Goal: Communication & Community: Answer question/provide support

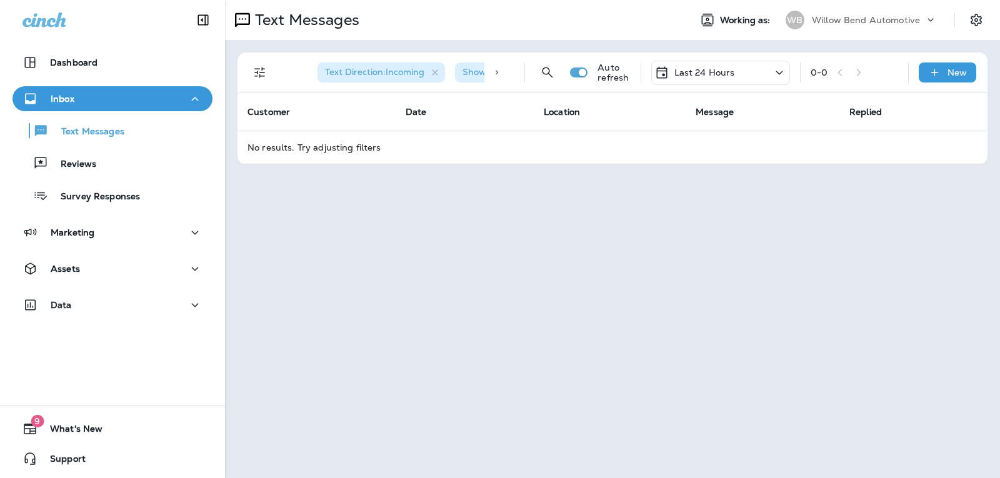
click at [712, 74] on p "Last 24 Hours" at bounding box center [704, 72] width 61 height 10
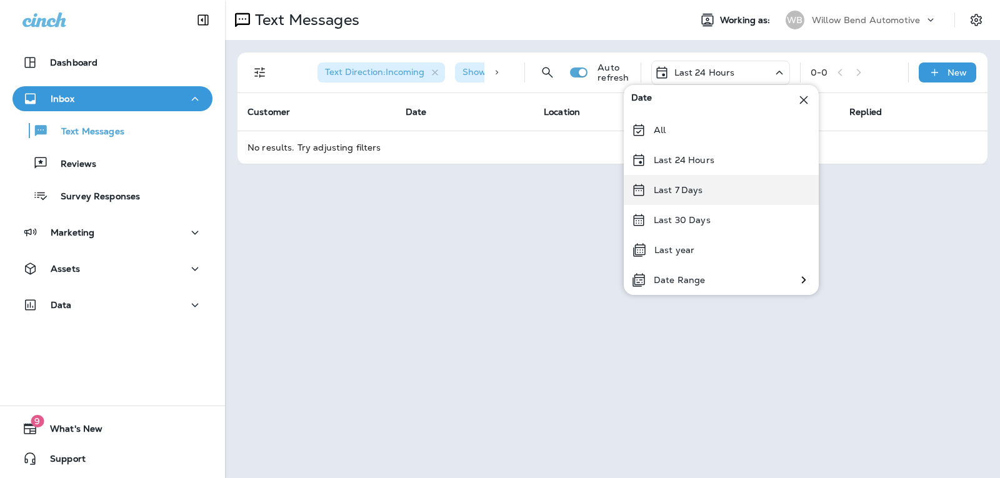
click at [703, 190] on div "Last 7 Days" at bounding box center [721, 190] width 195 height 30
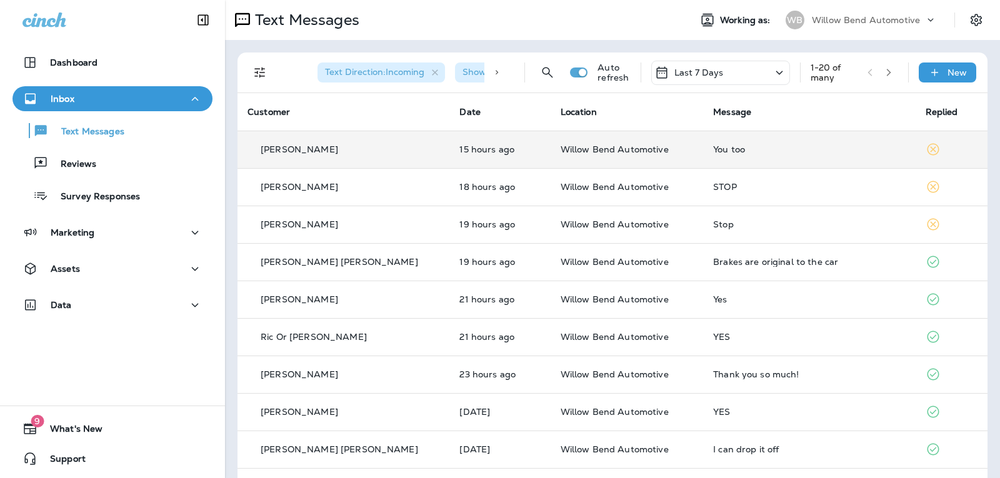
click at [747, 136] on td "You too" at bounding box center [809, 149] width 212 height 37
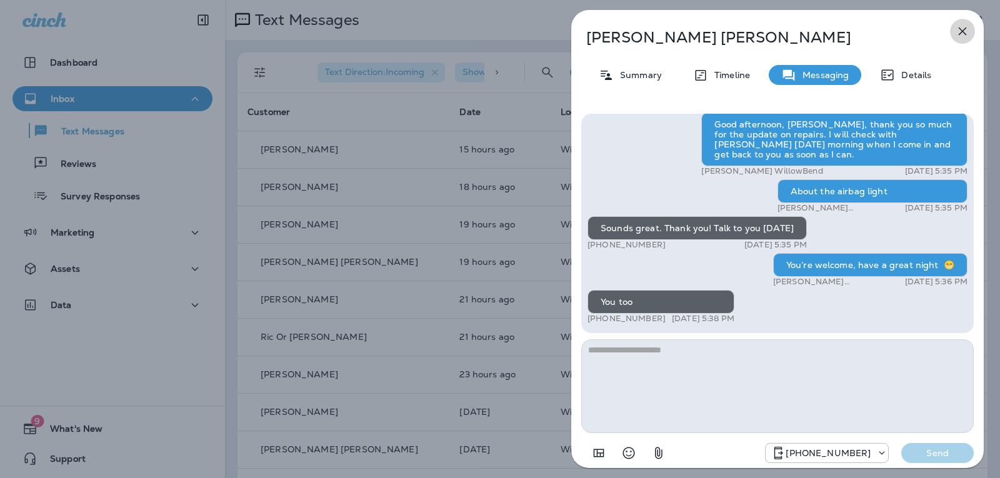
click at [962, 24] on icon "button" at bounding box center [962, 31] width 15 height 15
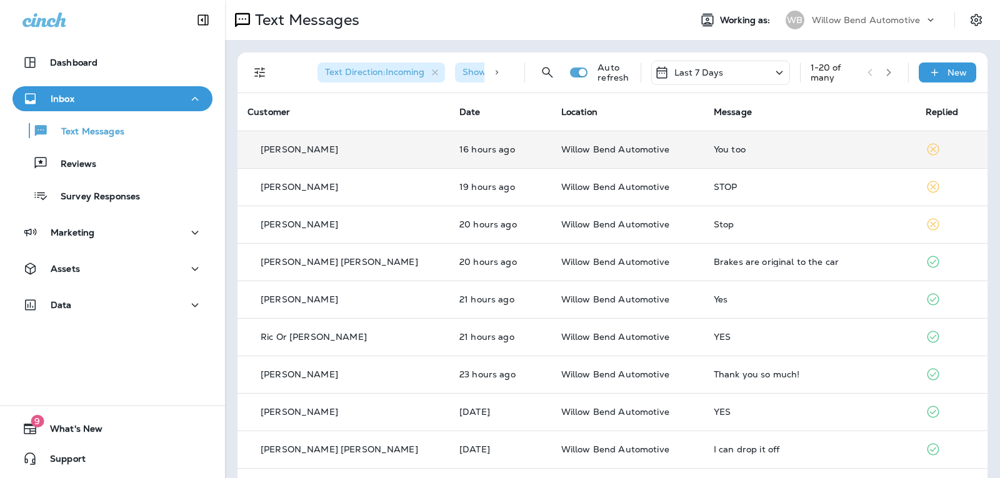
click at [794, 147] on div "You too" at bounding box center [810, 149] width 192 height 10
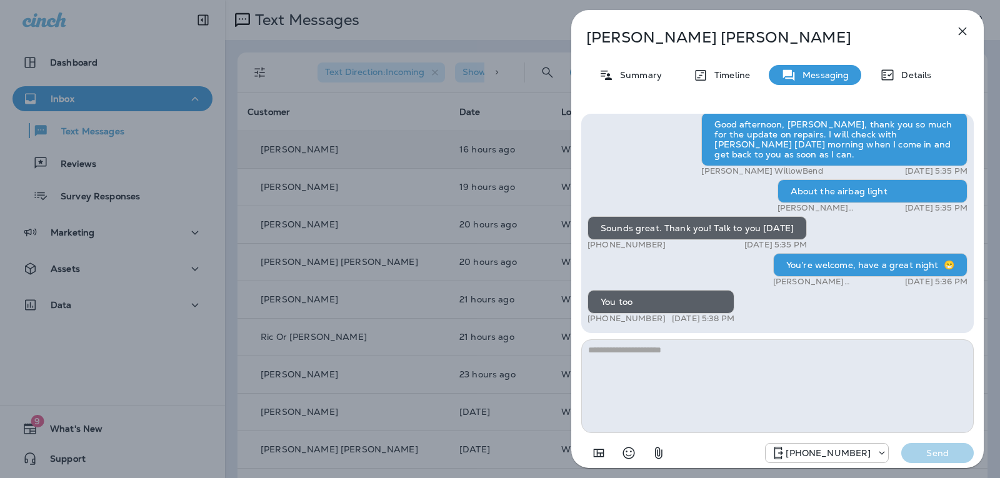
click at [661, 364] on textarea at bounding box center [777, 386] width 392 height 94
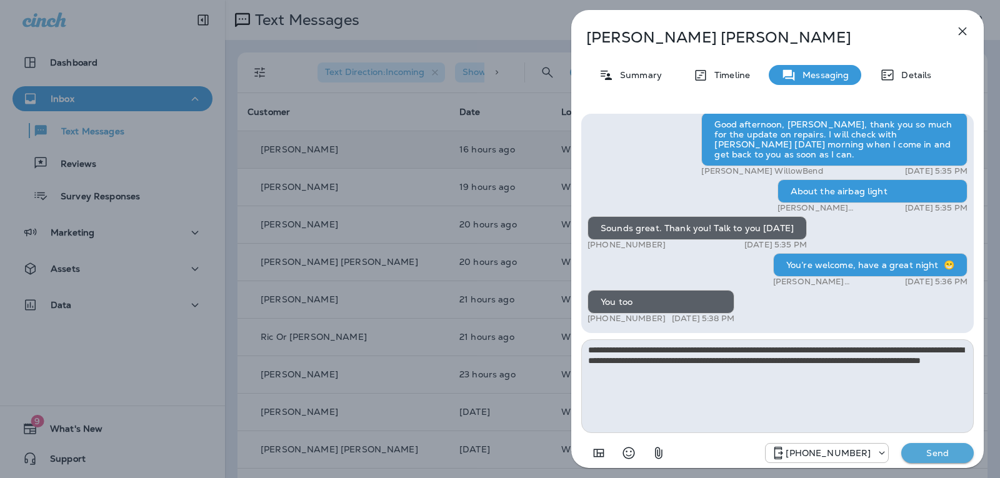
type textarea "**********"
click at [952, 452] on p "Send" at bounding box center [937, 452] width 52 height 11
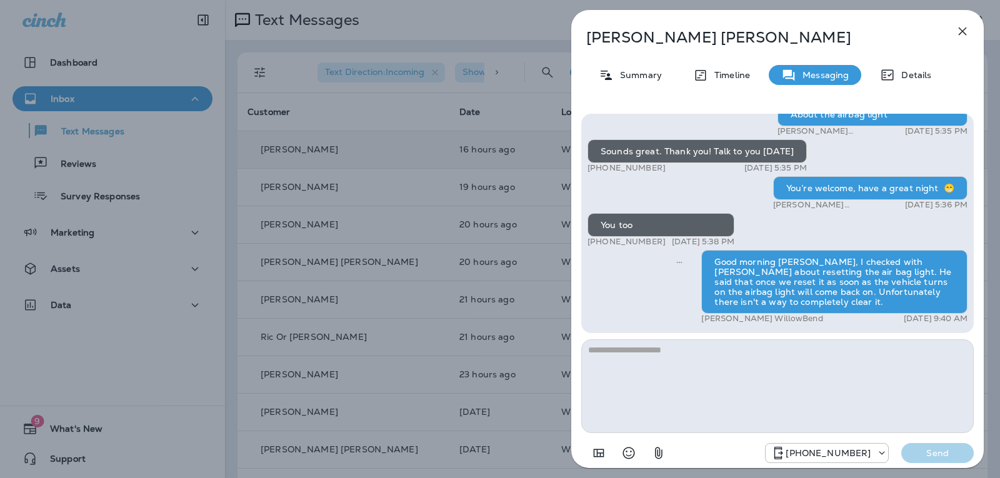
click at [967, 32] on icon "button" at bounding box center [962, 31] width 15 height 15
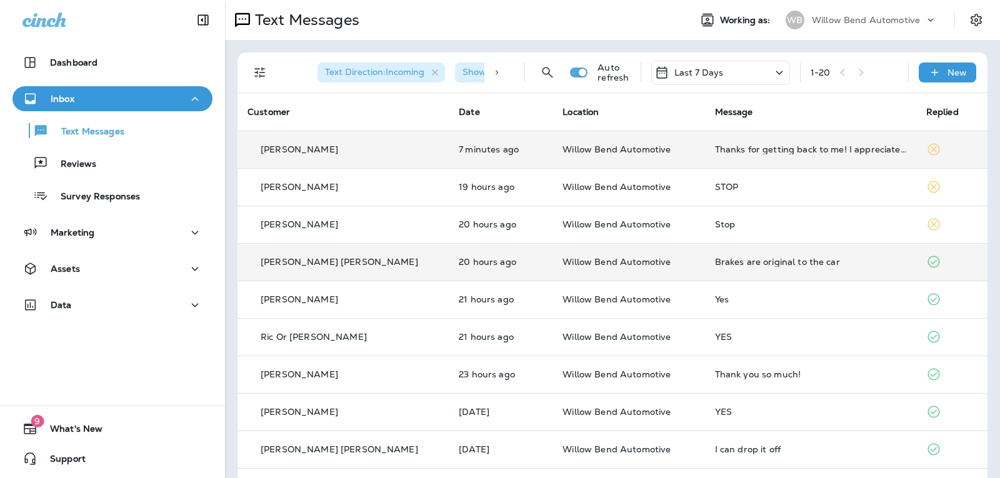
click at [812, 154] on div "Thanks for getting back to me! I appreciate the information. We'll let you guys…" at bounding box center [810, 149] width 191 height 10
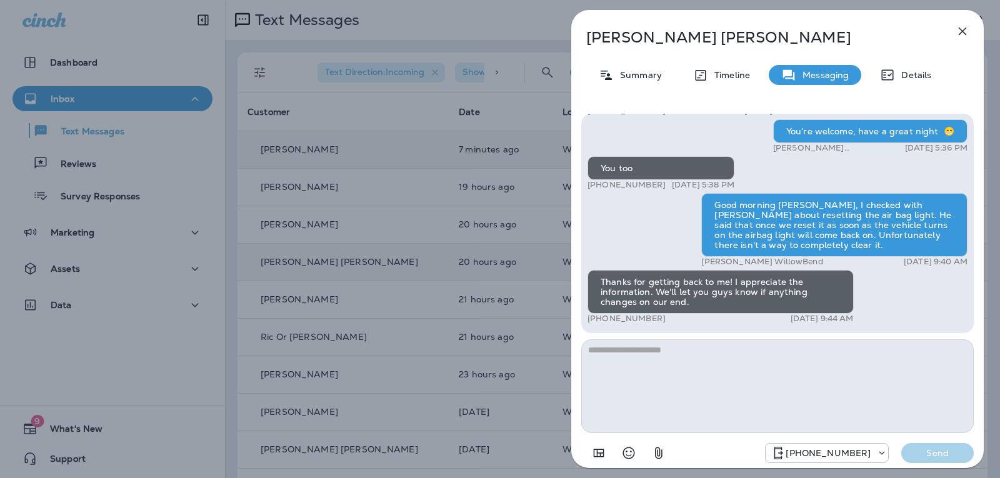
click at [626, 356] on textarea at bounding box center [777, 386] width 392 height 94
click at [639, 448] on button "Select an emoji" at bounding box center [628, 453] width 25 height 25
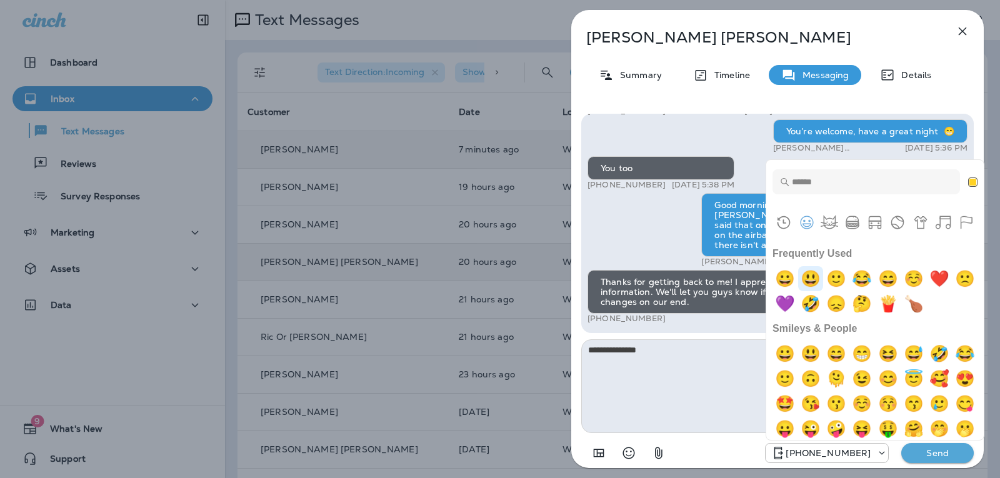
click at [809, 283] on img "smiley" at bounding box center [810, 278] width 25 height 25
type textarea "**********"
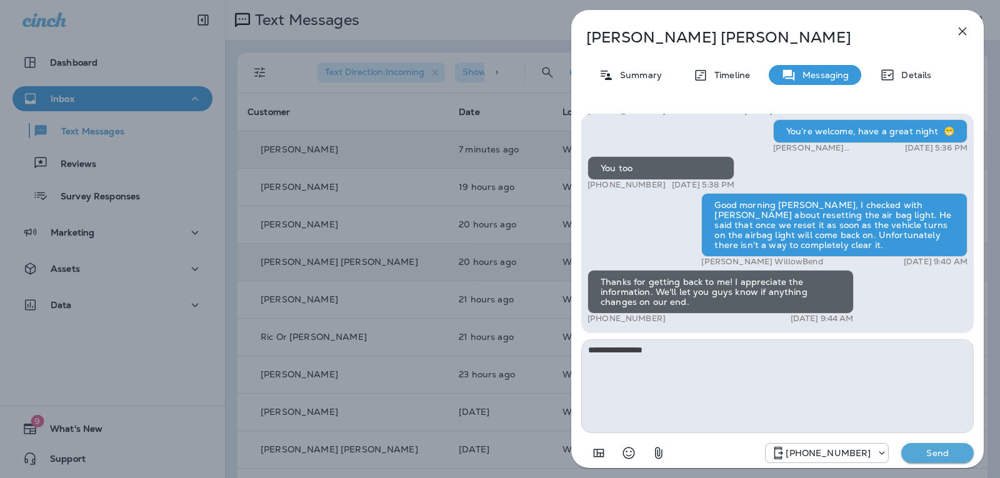
click at [925, 443] on button "Send" at bounding box center [937, 453] width 72 height 20
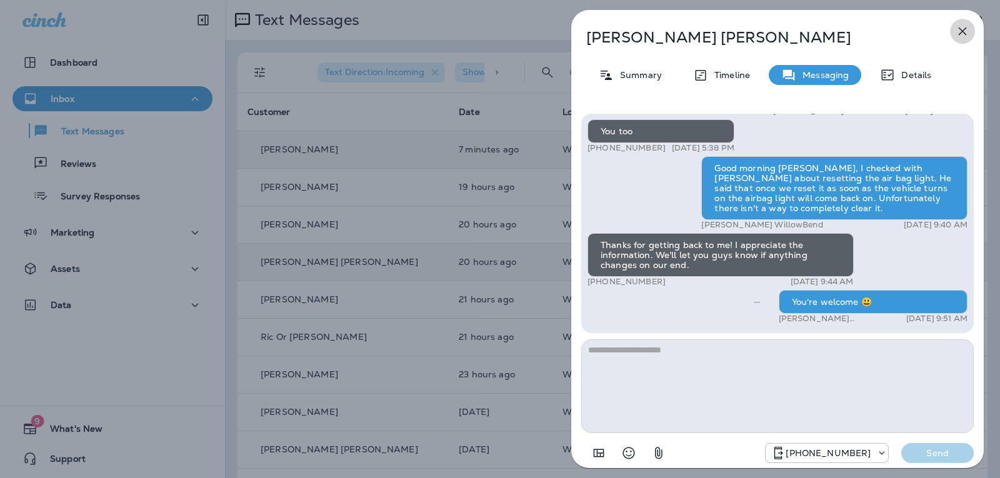
click at [964, 31] on icon "button" at bounding box center [962, 31] width 15 height 15
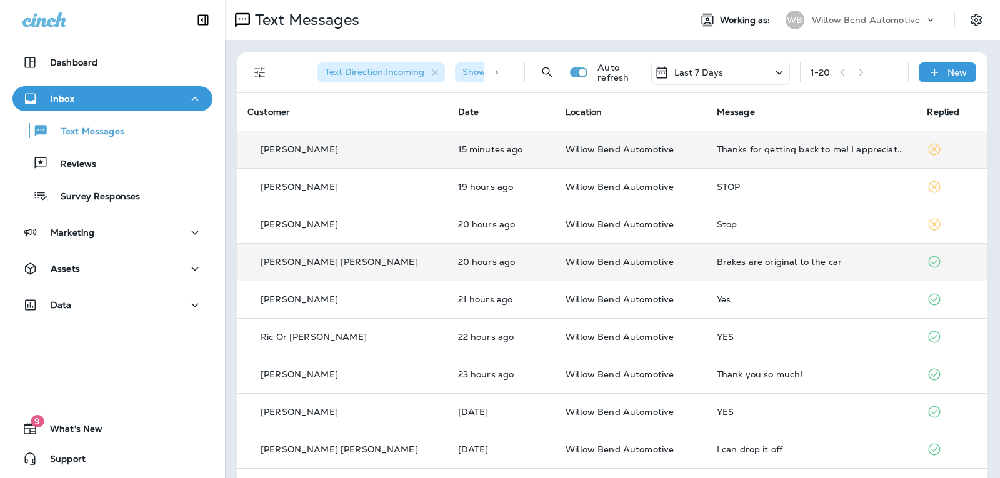
click at [719, 71] on div "Last 7 Days" at bounding box center [720, 73] width 139 height 24
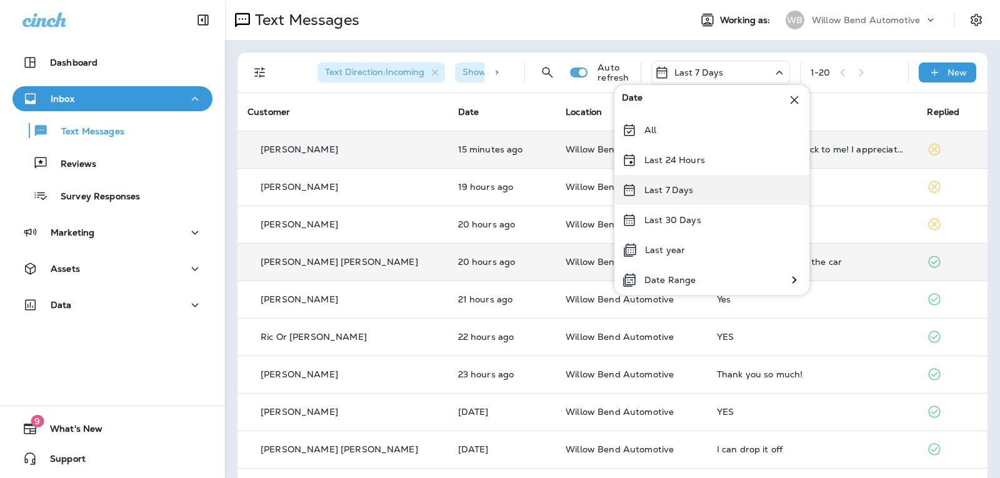
click at [693, 181] on div "Last 7 Days" at bounding box center [711, 190] width 195 height 30
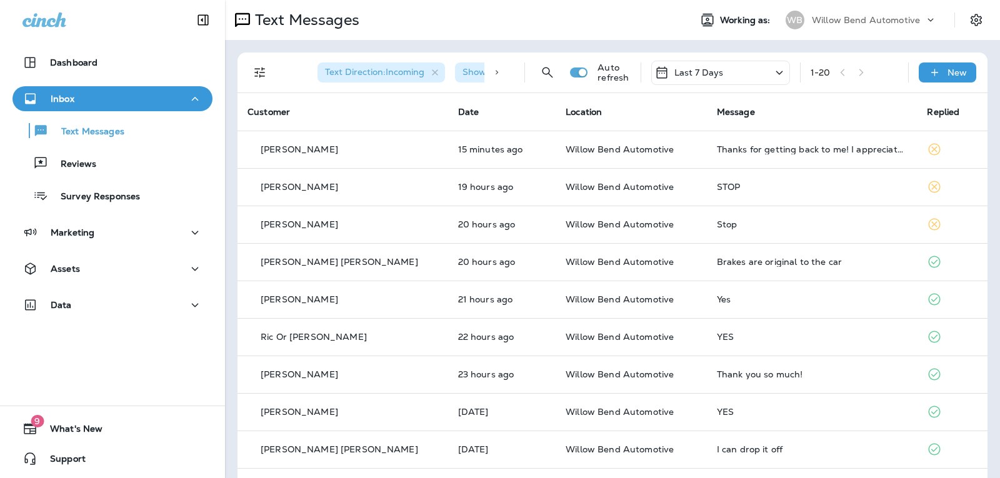
click at [721, 62] on div "Last 7 Days" at bounding box center [720, 73] width 139 height 24
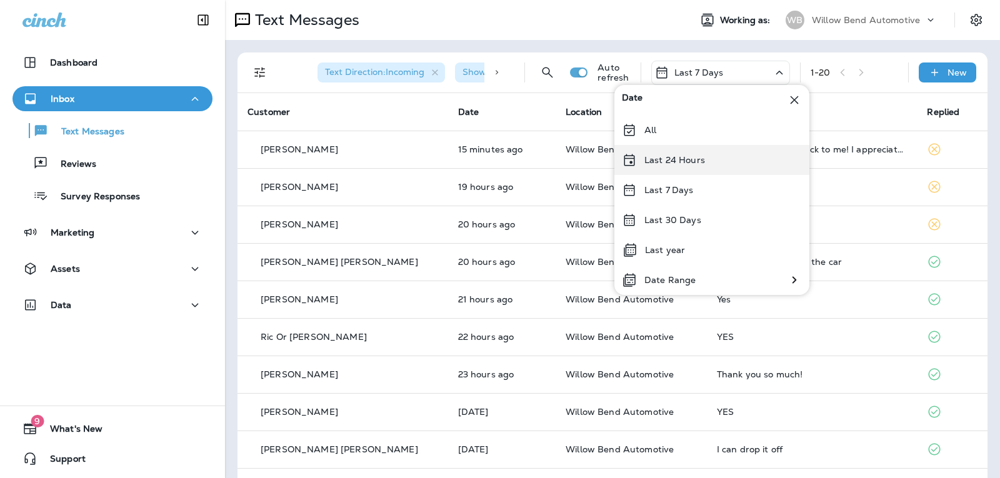
click at [697, 164] on p "Last 24 Hours" at bounding box center [674, 160] width 61 height 10
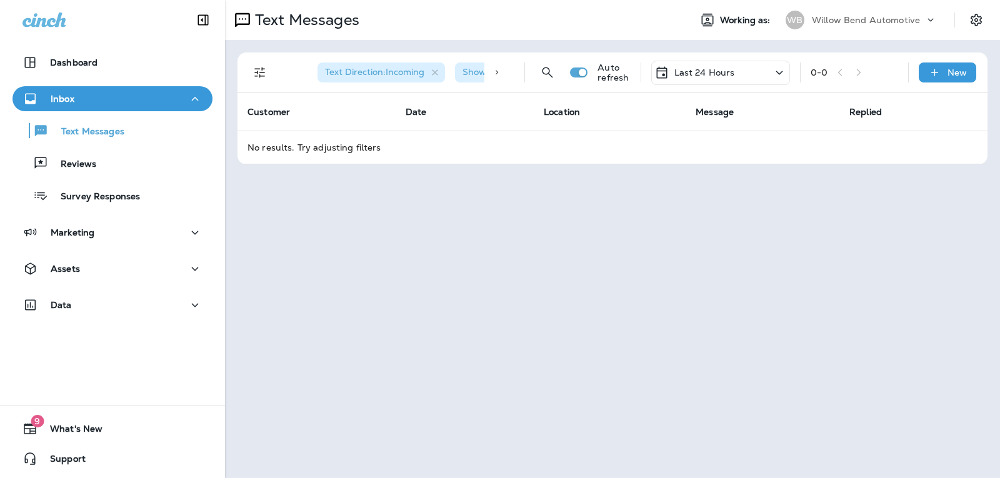
click at [734, 68] on div "Last 24 Hours" at bounding box center [720, 73] width 139 height 24
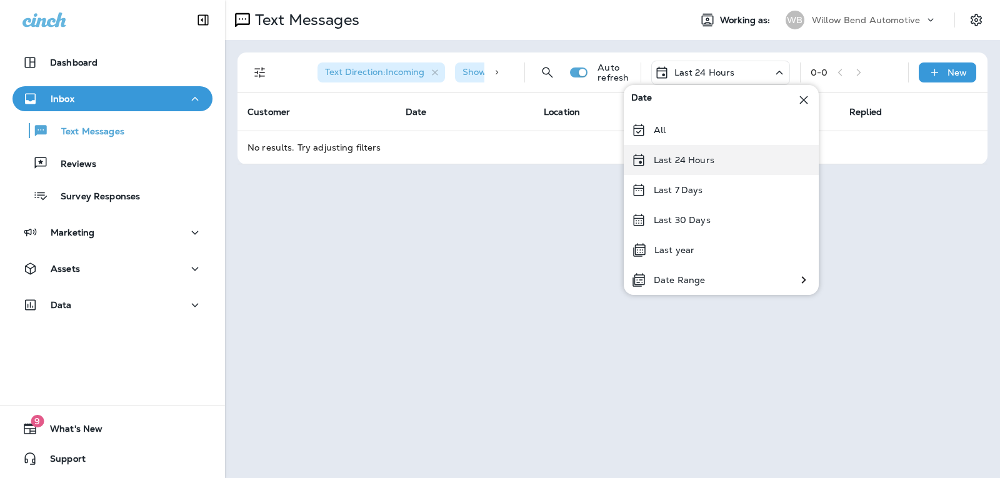
click at [719, 163] on div "Last 24 Hours" at bounding box center [721, 160] width 195 height 30
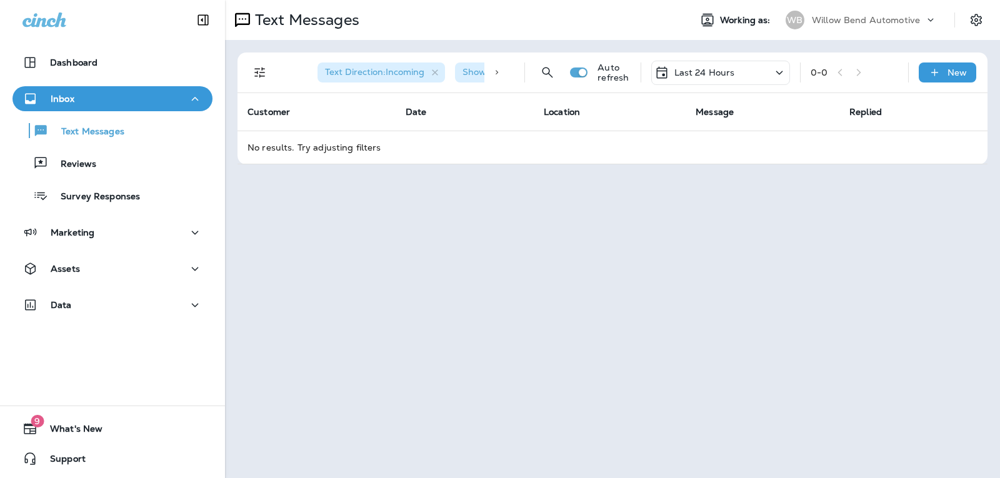
click at [728, 64] on div "Last 24 Hours" at bounding box center [720, 73] width 139 height 24
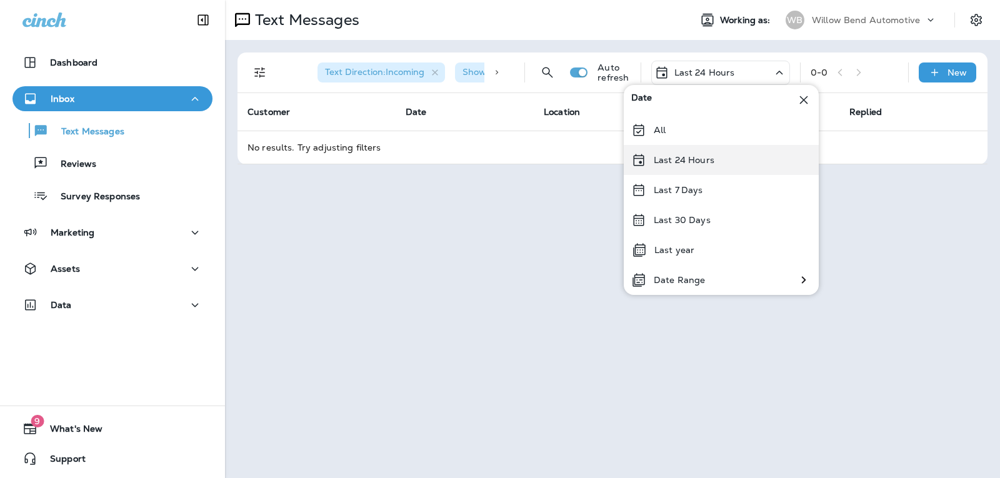
click at [731, 158] on div "Last 24 Hours" at bounding box center [721, 160] width 195 height 30
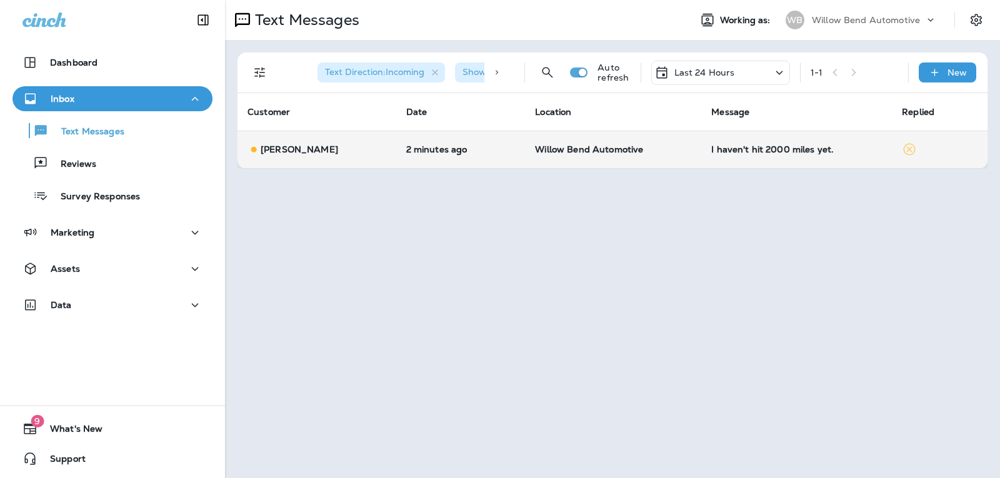
click at [834, 152] on div "I haven't hit 2000 miles yet." at bounding box center [796, 149] width 171 height 10
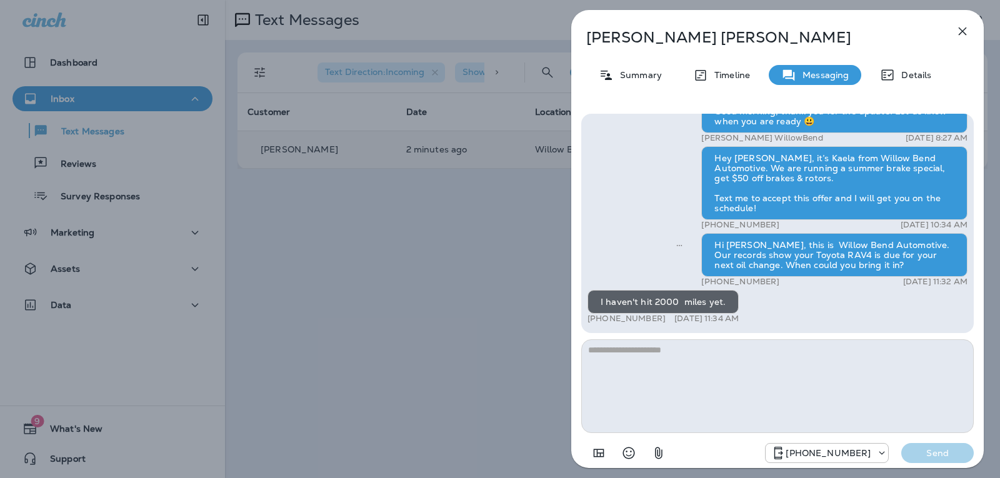
click at [670, 364] on textarea at bounding box center [777, 386] width 392 height 94
type textarea "**********"
click at [924, 444] on button "Send" at bounding box center [937, 453] width 72 height 20
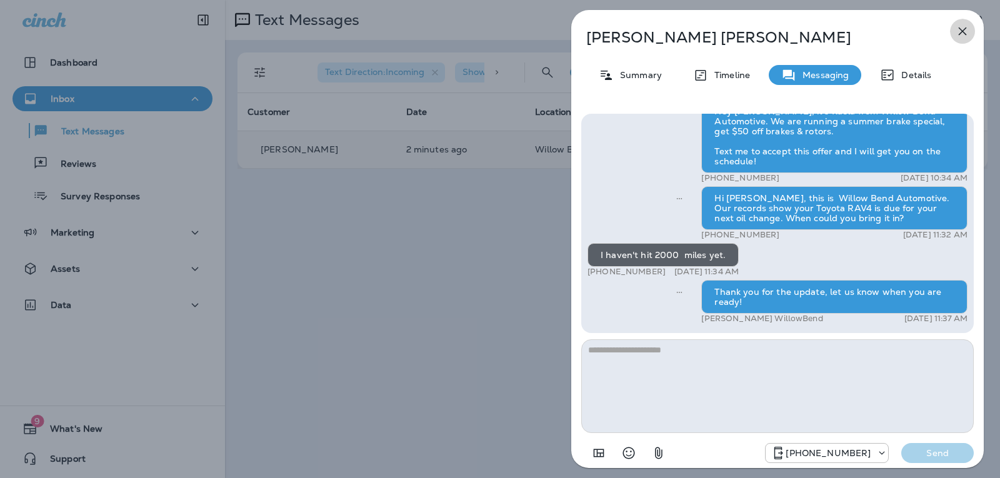
click at [962, 31] on icon "button" at bounding box center [963, 31] width 8 height 8
